Goal: Task Accomplishment & Management: Manage account settings

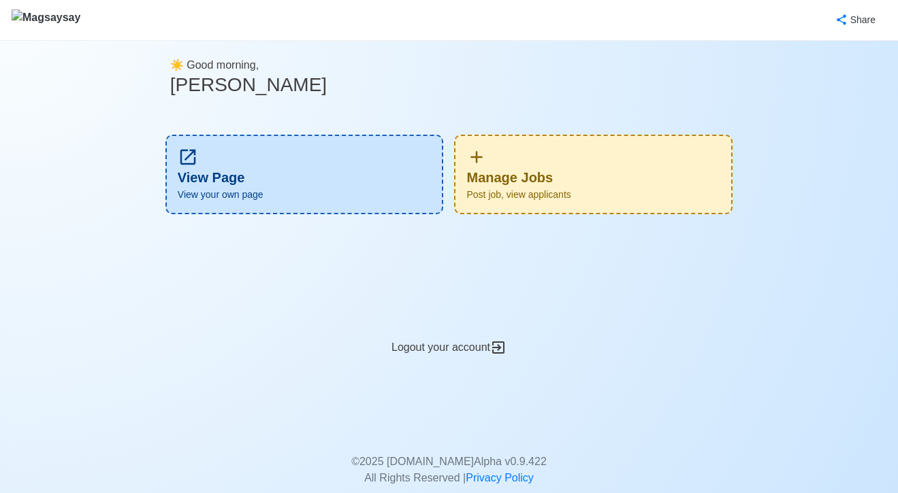
click at [559, 171] on div "Manage Jobs Post job, view applicants" at bounding box center [593, 175] width 278 height 80
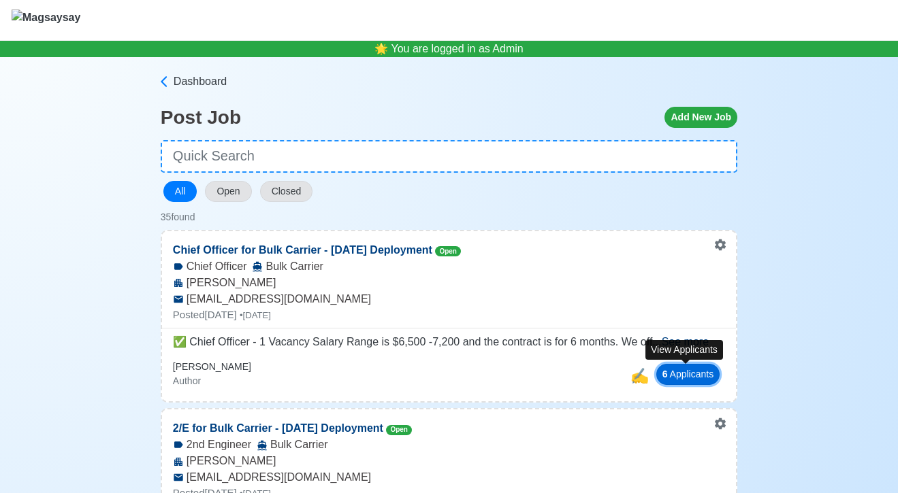
click at [686, 374] on button "6 Applicant s" at bounding box center [688, 374] width 64 height 21
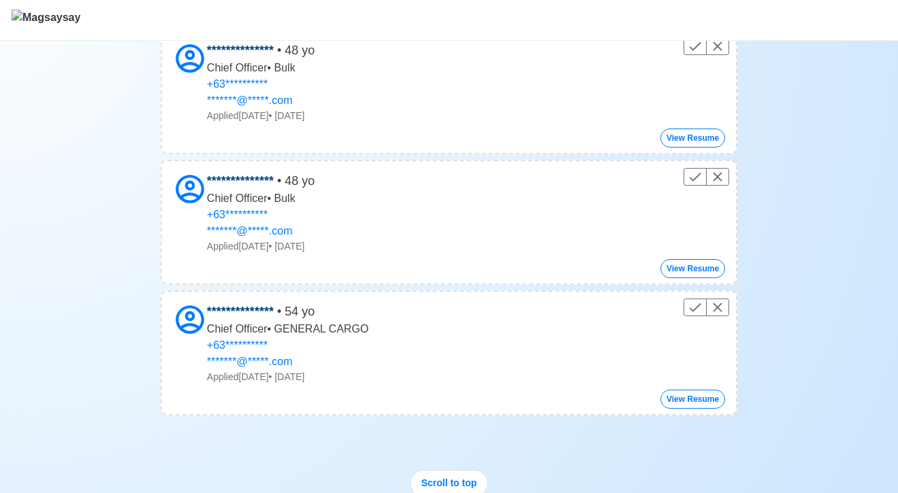
scroll to position [589, 0]
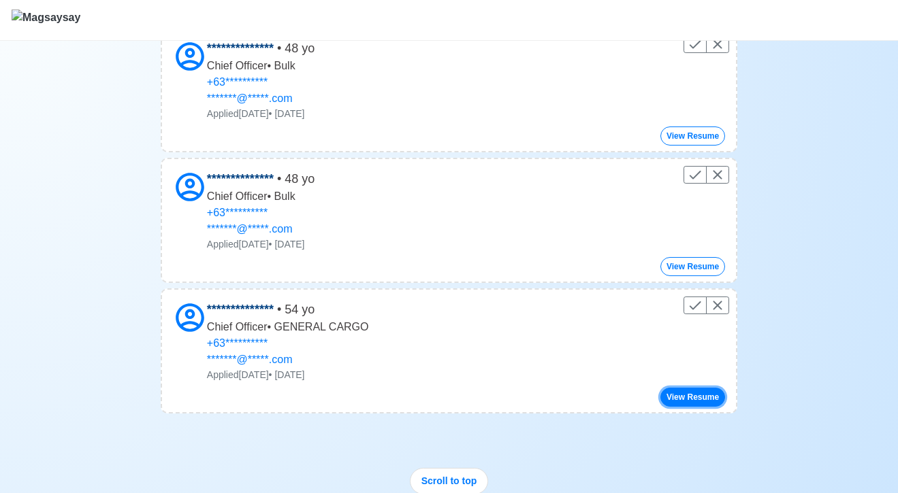
click at [690, 396] on button "View Resume" at bounding box center [692, 397] width 65 height 19
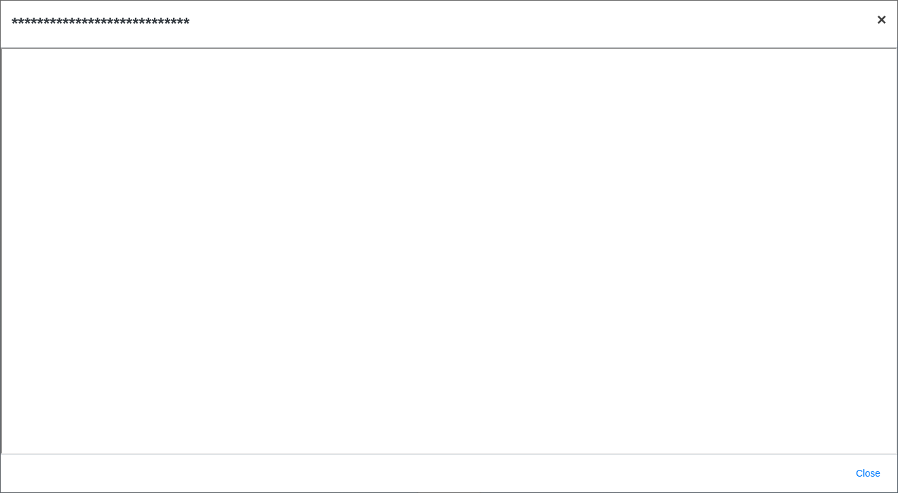
click at [879, 24] on span "×" at bounding box center [881, 19] width 10 height 18
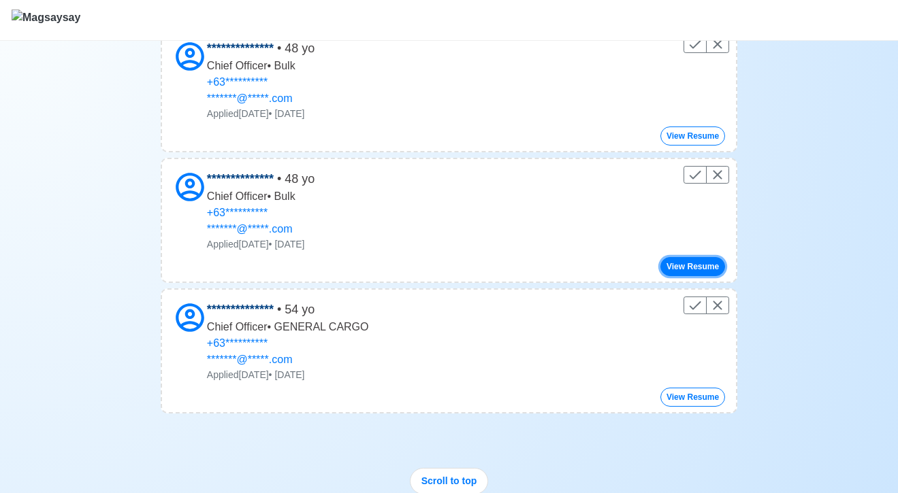
click at [684, 267] on button "View Resume" at bounding box center [692, 266] width 65 height 19
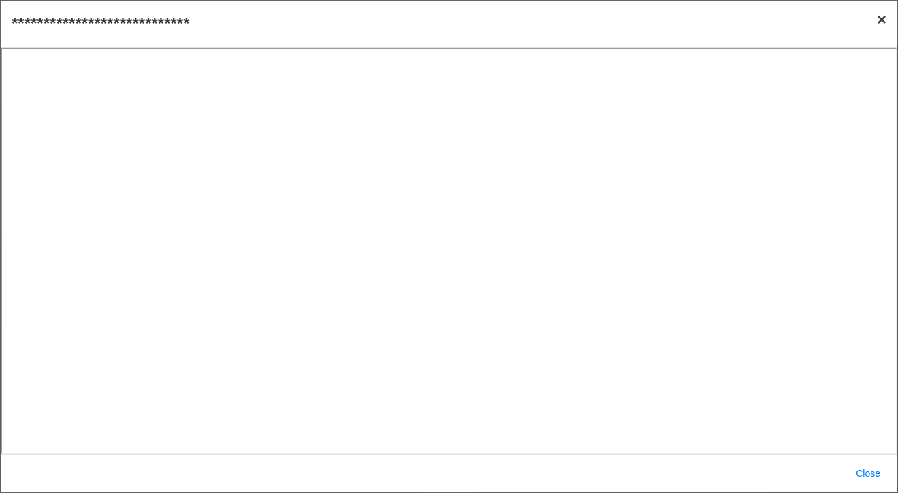
click at [880, 22] on span "×" at bounding box center [881, 19] width 10 height 18
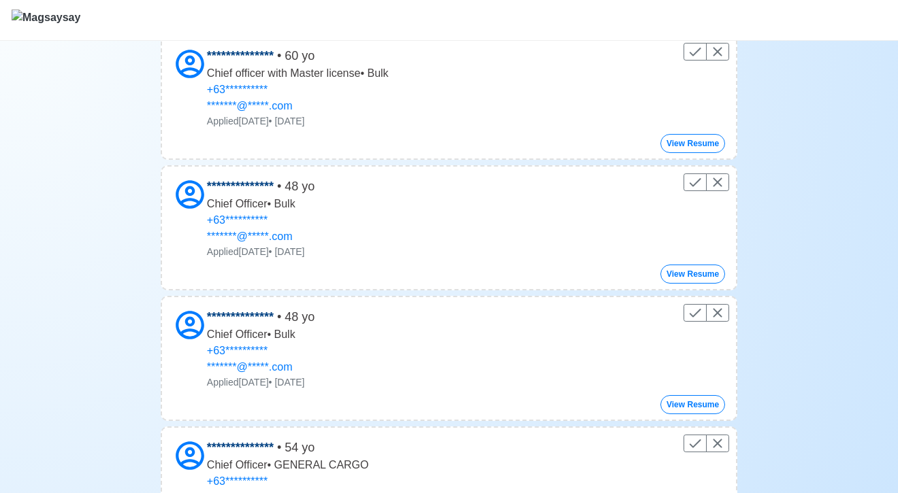
scroll to position [414, 0]
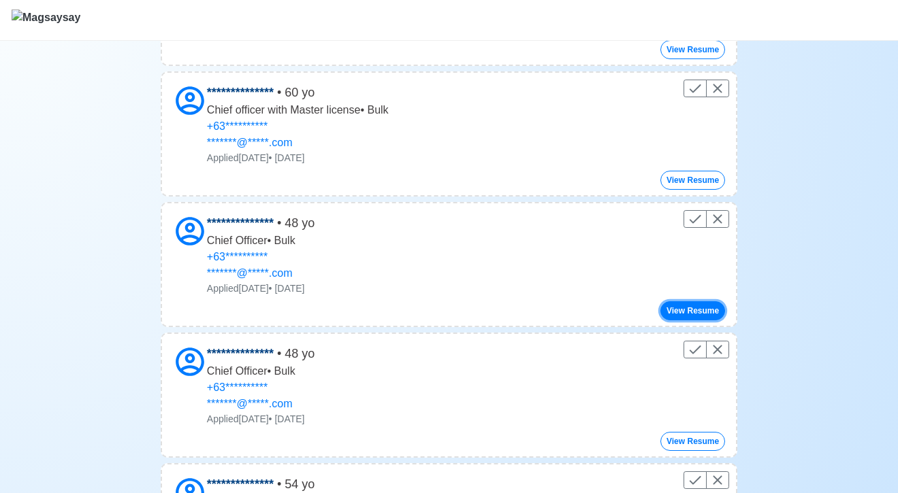
click at [682, 303] on button "View Resume" at bounding box center [692, 310] width 65 height 19
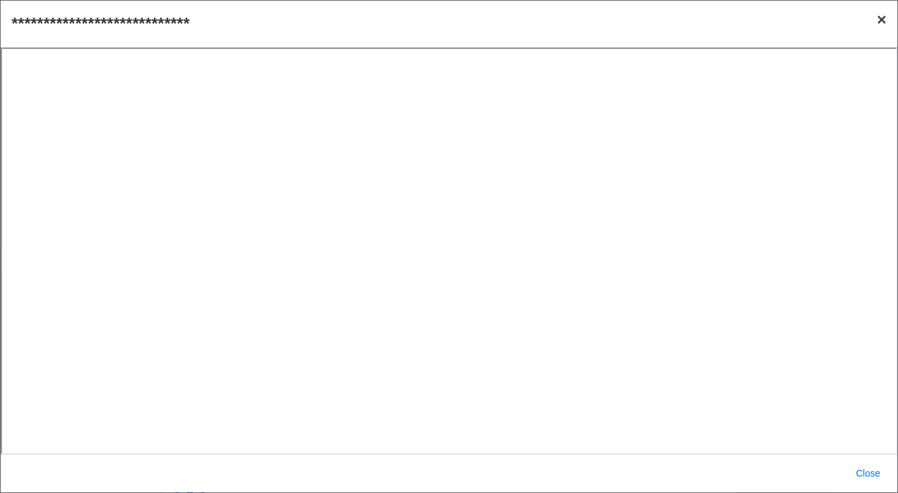
click at [884, 20] on span "×" at bounding box center [881, 19] width 10 height 18
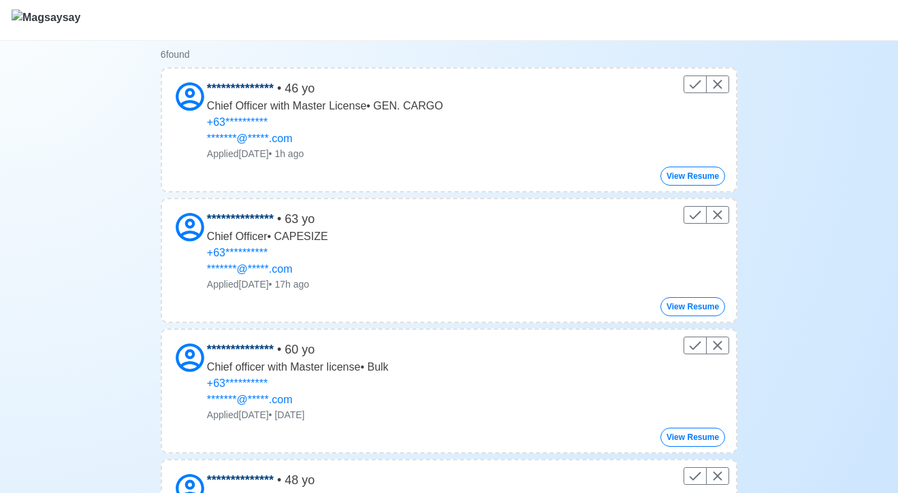
scroll to position [131, 0]
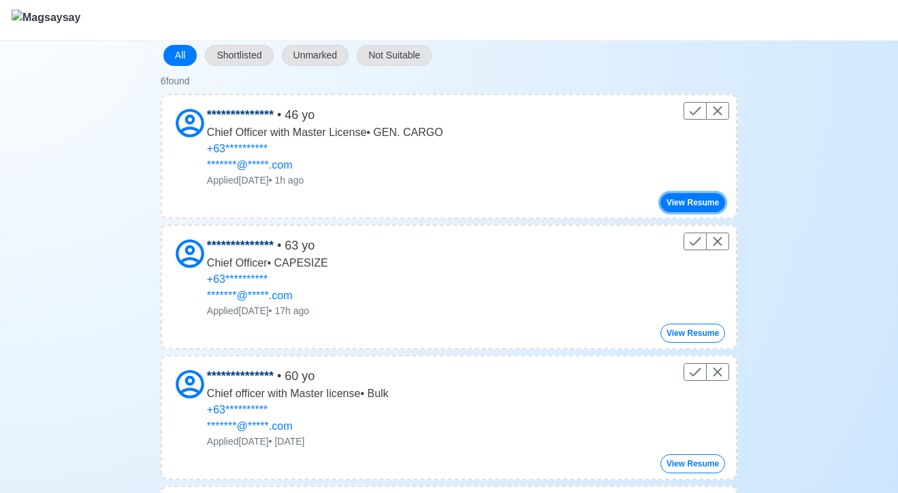
click at [719, 203] on button "View Resume" at bounding box center [692, 202] width 65 height 19
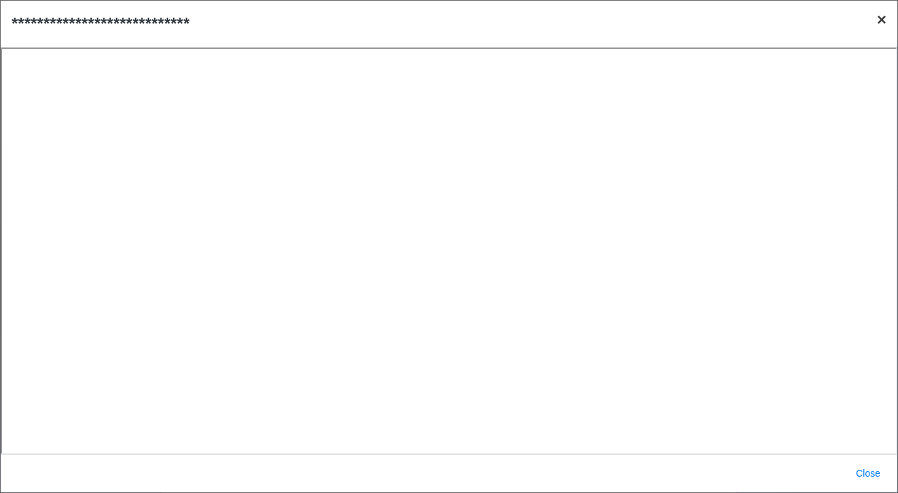
click at [883, 17] on span "×" at bounding box center [881, 19] width 10 height 18
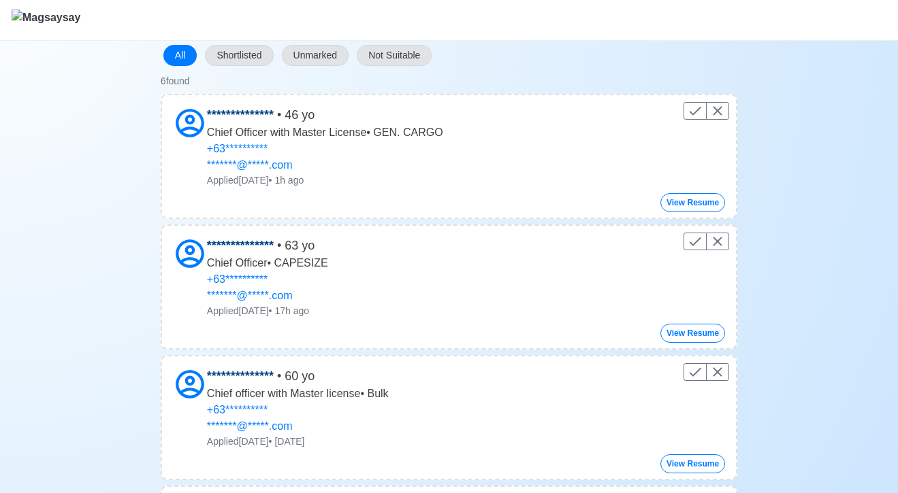
scroll to position [0, 0]
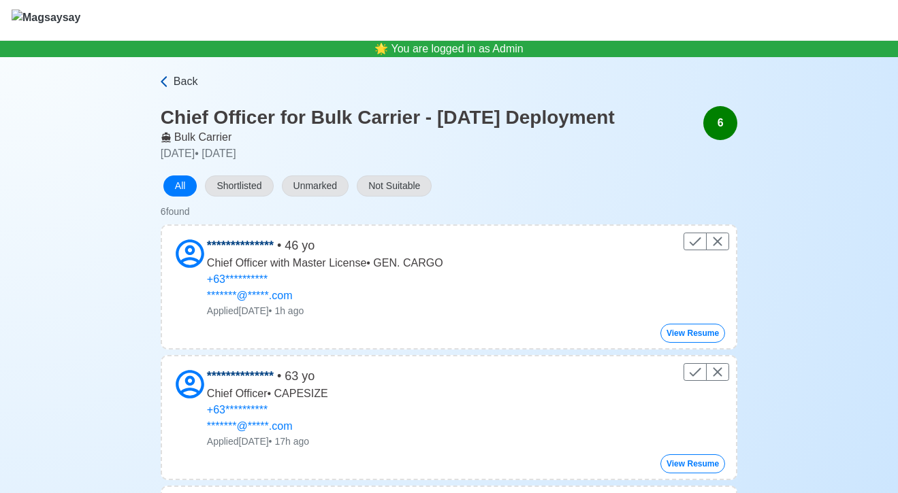
click at [174, 75] on span "Back" at bounding box center [186, 81] width 24 height 16
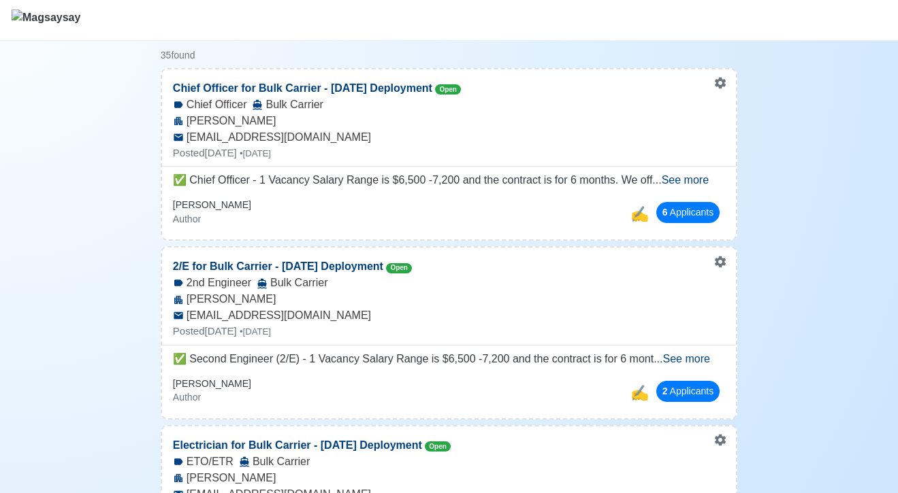
scroll to position [165, 0]
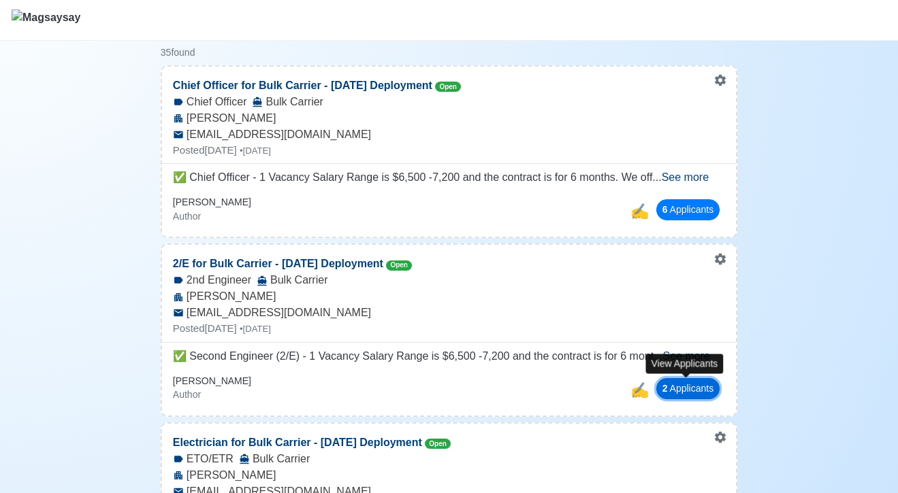
click at [696, 387] on button "2 Applicant s" at bounding box center [688, 388] width 64 height 21
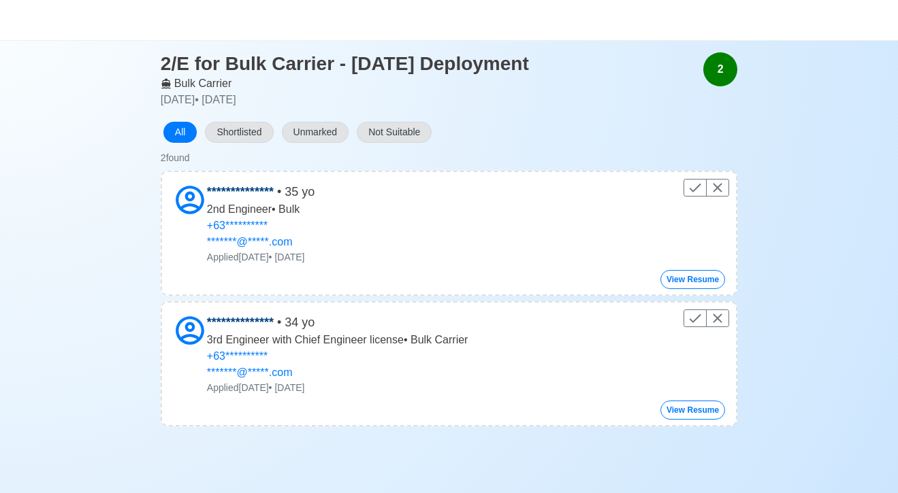
scroll to position [55, 0]
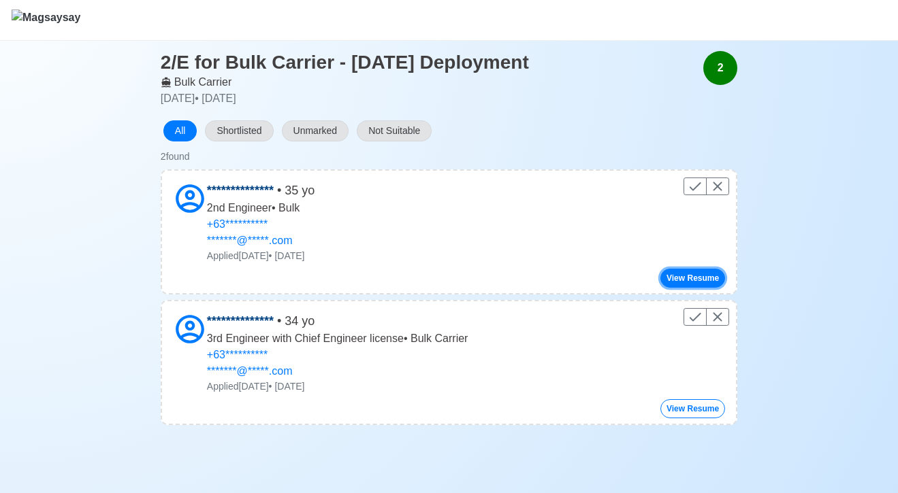
click at [689, 281] on button "View Resume" at bounding box center [692, 278] width 65 height 19
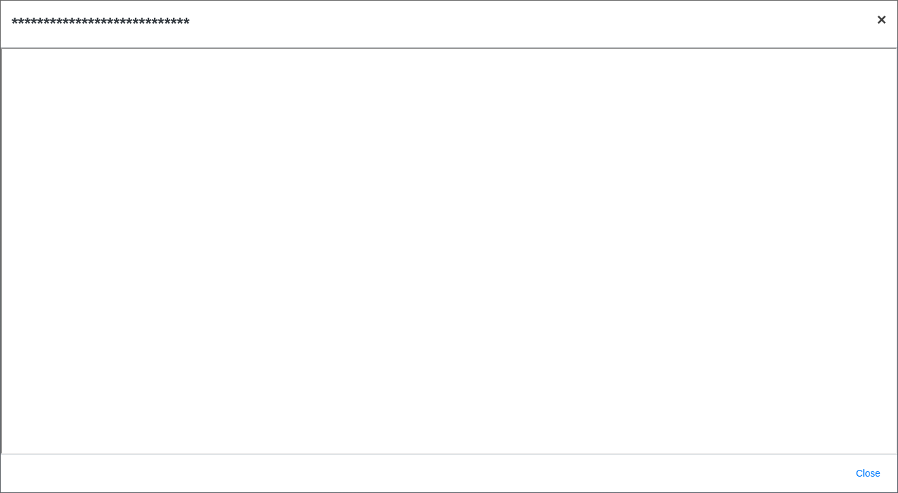
click at [883, 24] on span "×" at bounding box center [881, 19] width 10 height 18
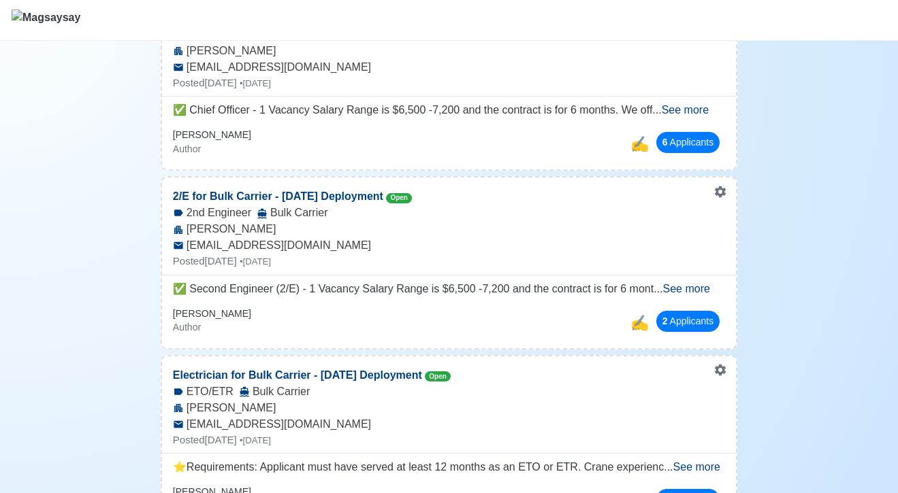
scroll to position [244, 0]
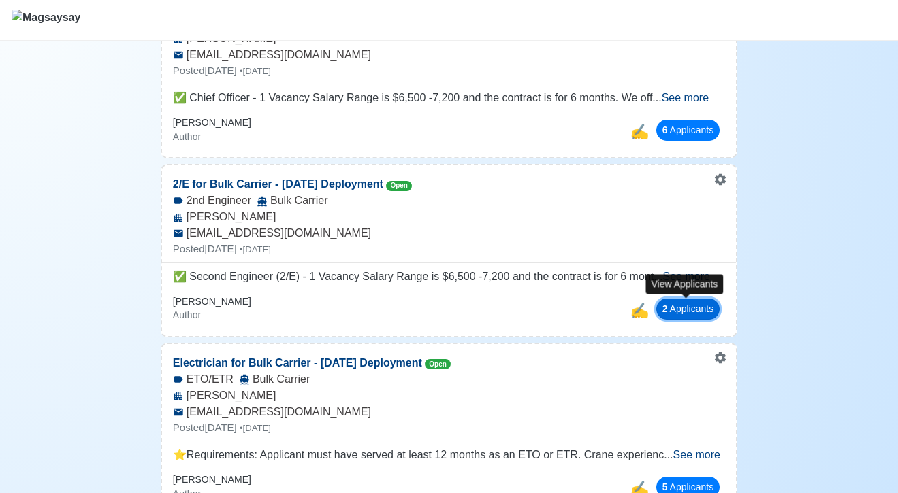
click at [693, 312] on button "2 Applicant s" at bounding box center [688, 309] width 64 height 21
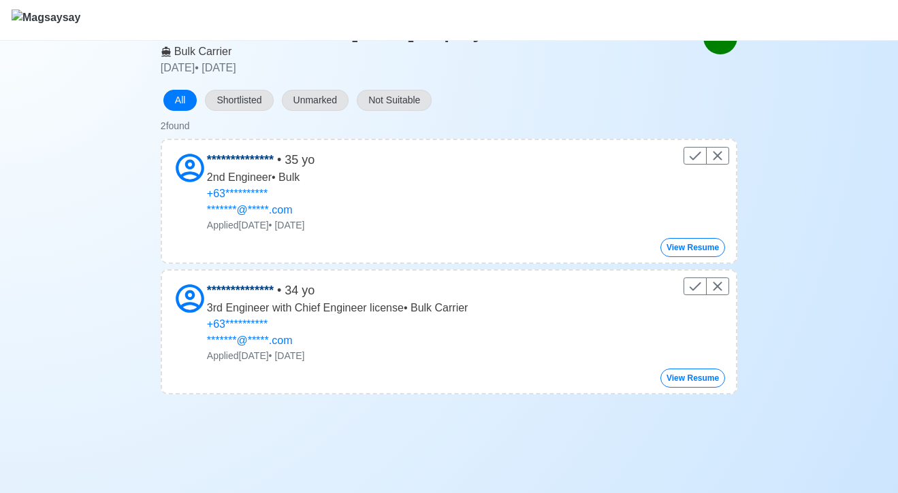
scroll to position [86, 0]
click at [683, 247] on button "View Resume" at bounding box center [692, 246] width 65 height 19
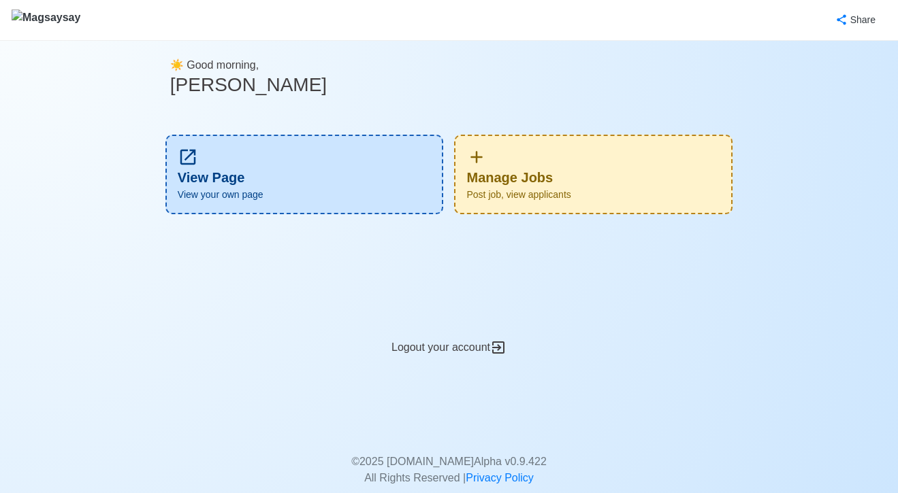
click at [527, 161] on div "Manage Jobs Post job, view applicants" at bounding box center [593, 175] width 278 height 80
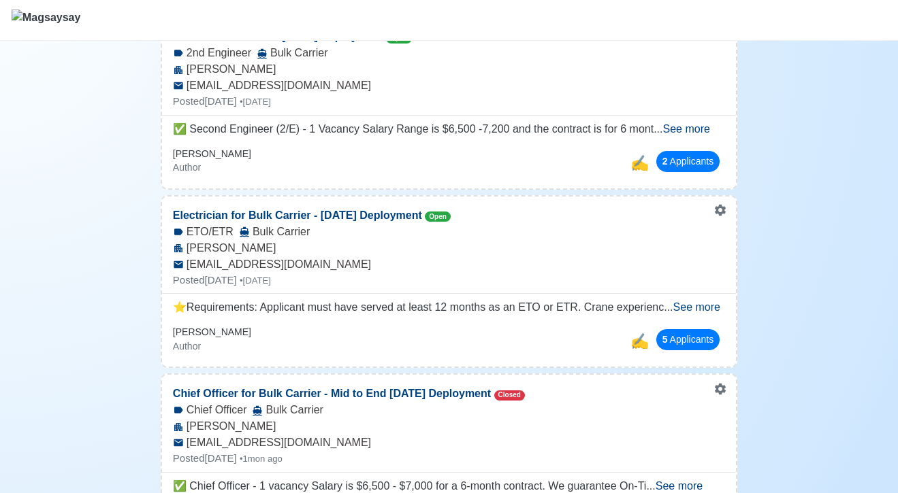
scroll to position [394, 0]
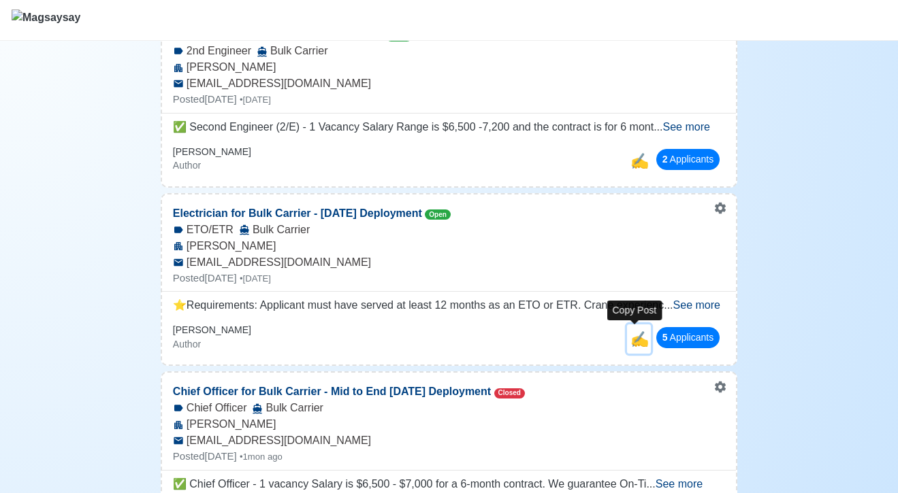
click at [636, 338] on span "✍️" at bounding box center [639, 339] width 18 height 17
select select "ETO/ETR"
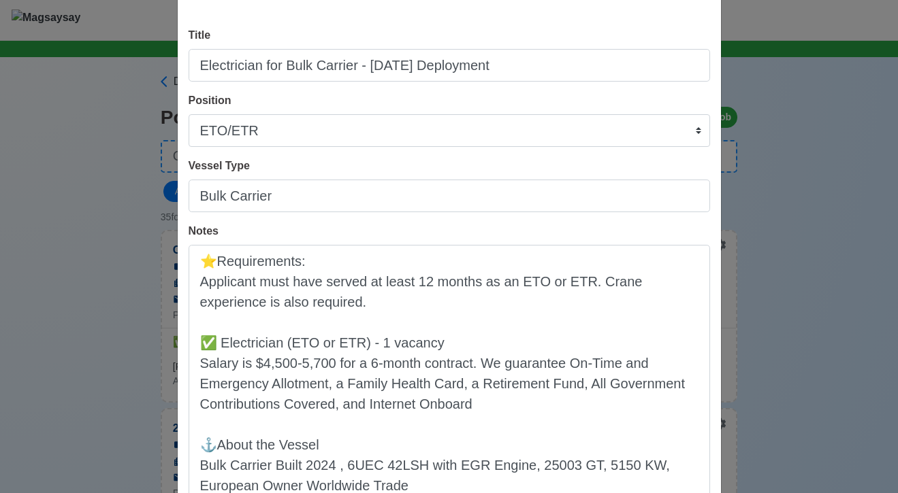
scroll to position [0, 0]
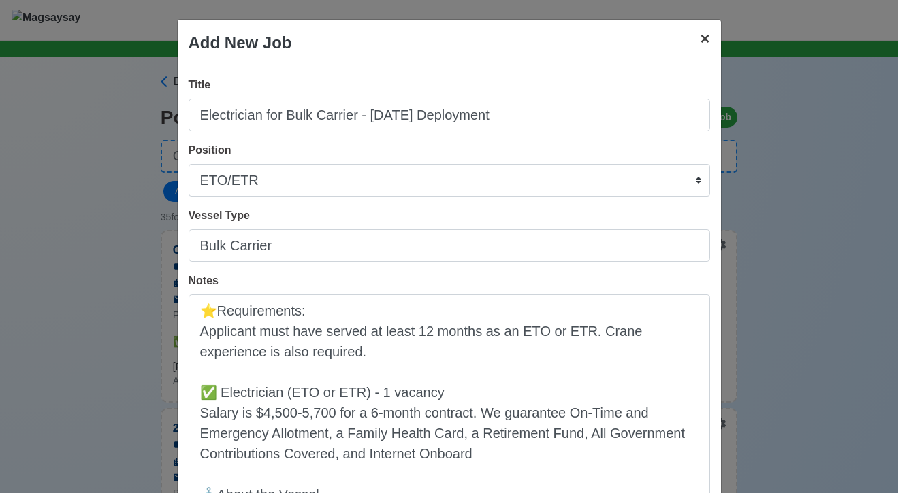
click at [708, 39] on span "×" at bounding box center [705, 38] width 10 height 18
